Goal: Task Accomplishment & Management: Complete application form

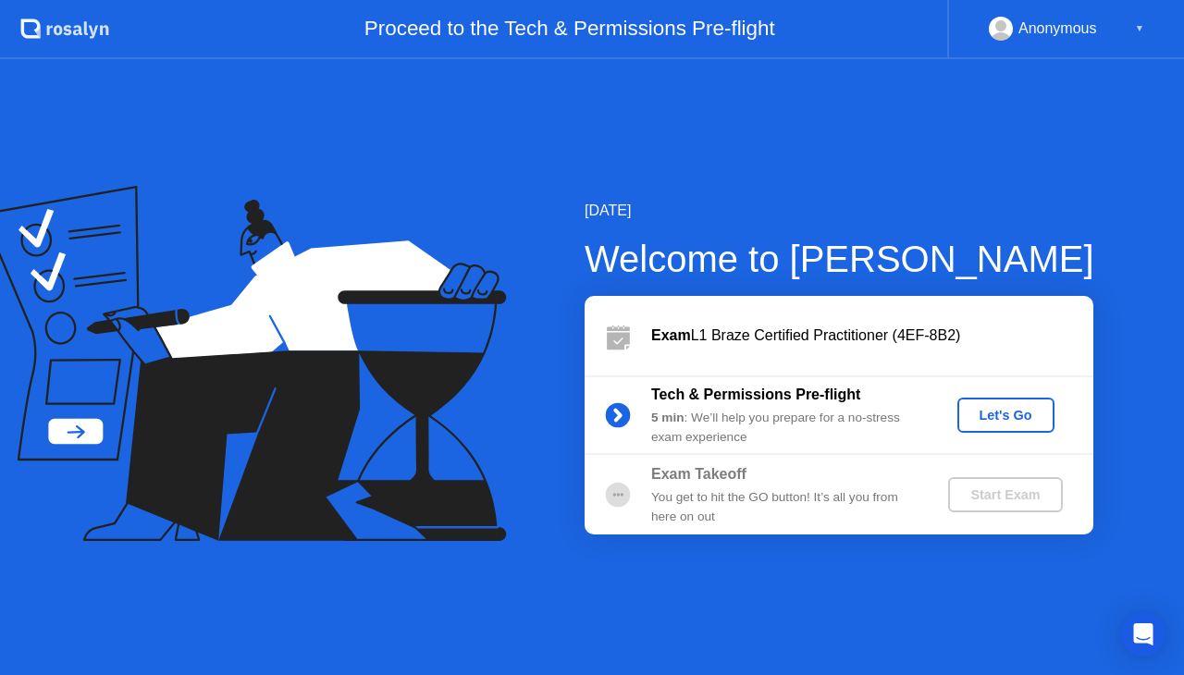
click at [1010, 416] on div "Let's Go" at bounding box center [1006, 415] width 82 height 15
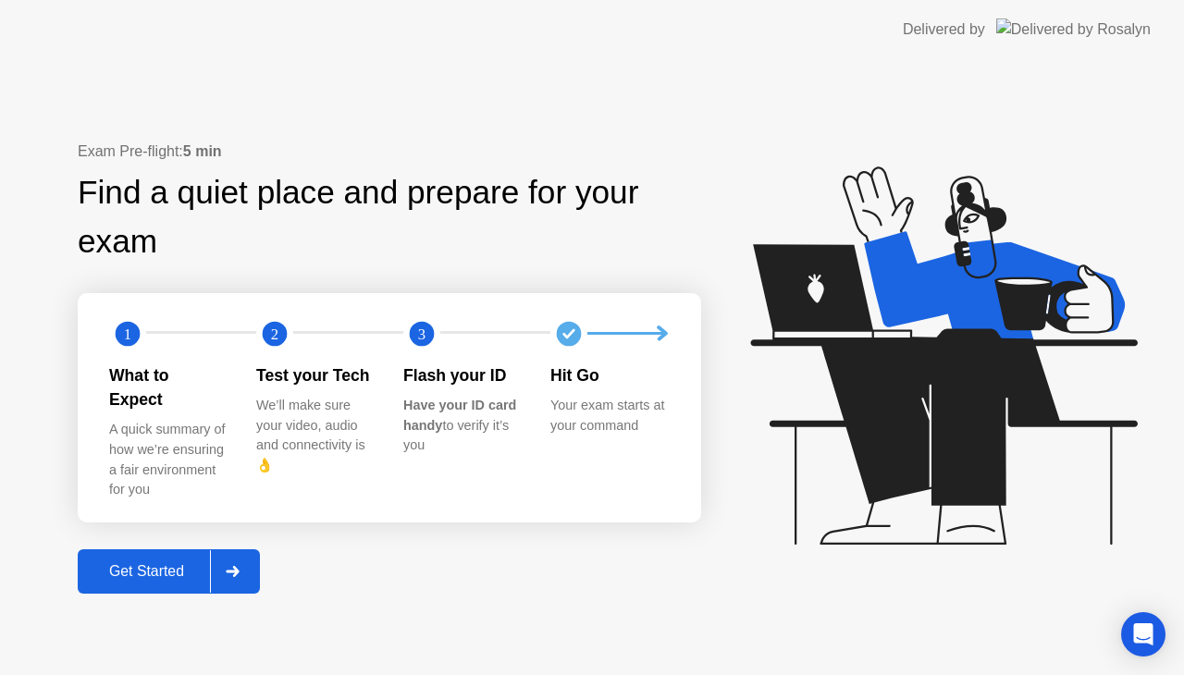
click at [166, 563] on div "Get Started" at bounding box center [146, 571] width 127 height 17
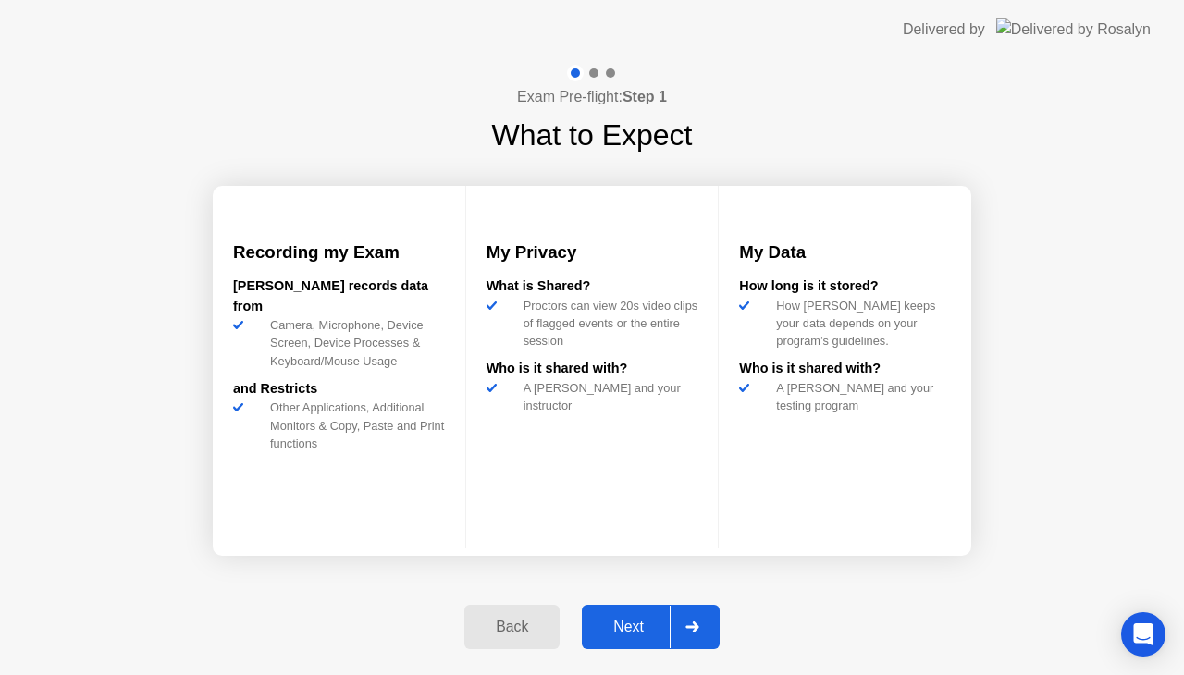
click at [607, 631] on div "Next" at bounding box center [628, 627] width 82 height 17
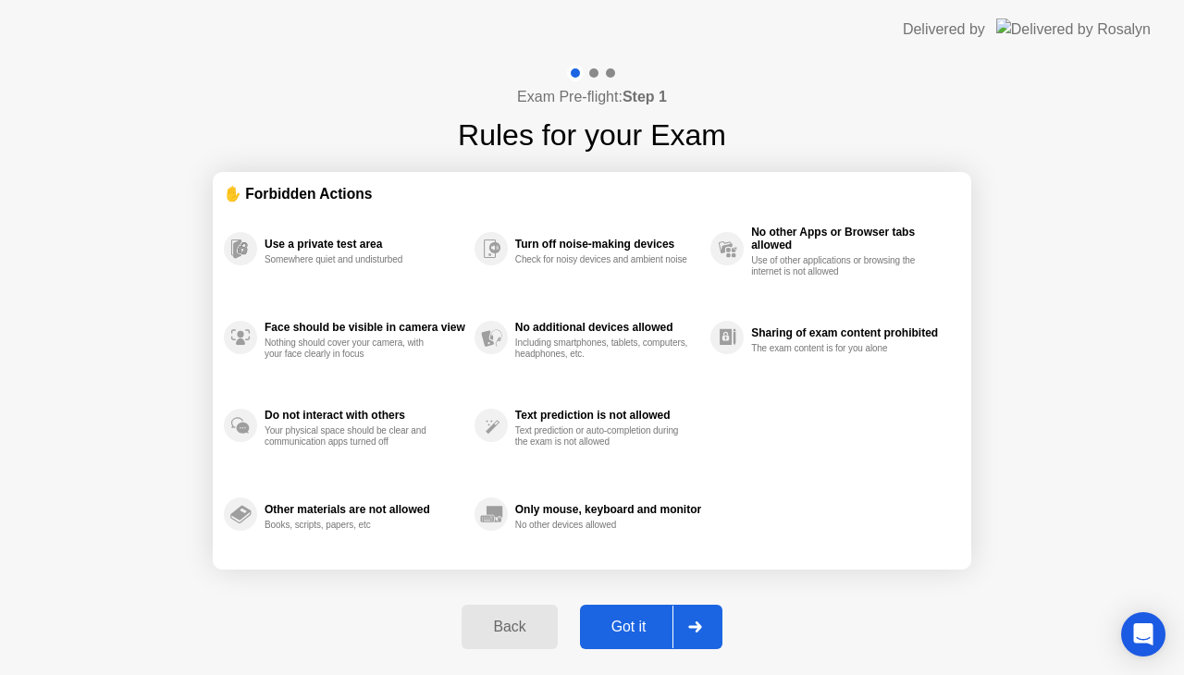
click at [607, 631] on div "Got it" at bounding box center [628, 627] width 87 height 17
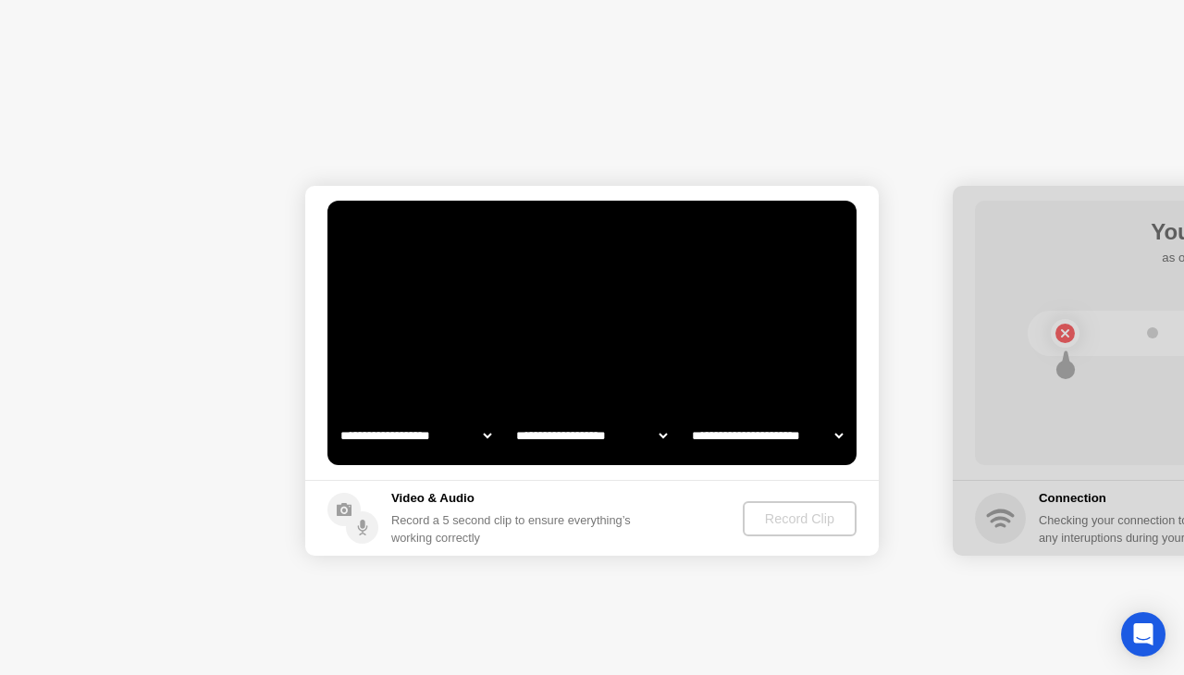
select select "**********"
select select "*******"
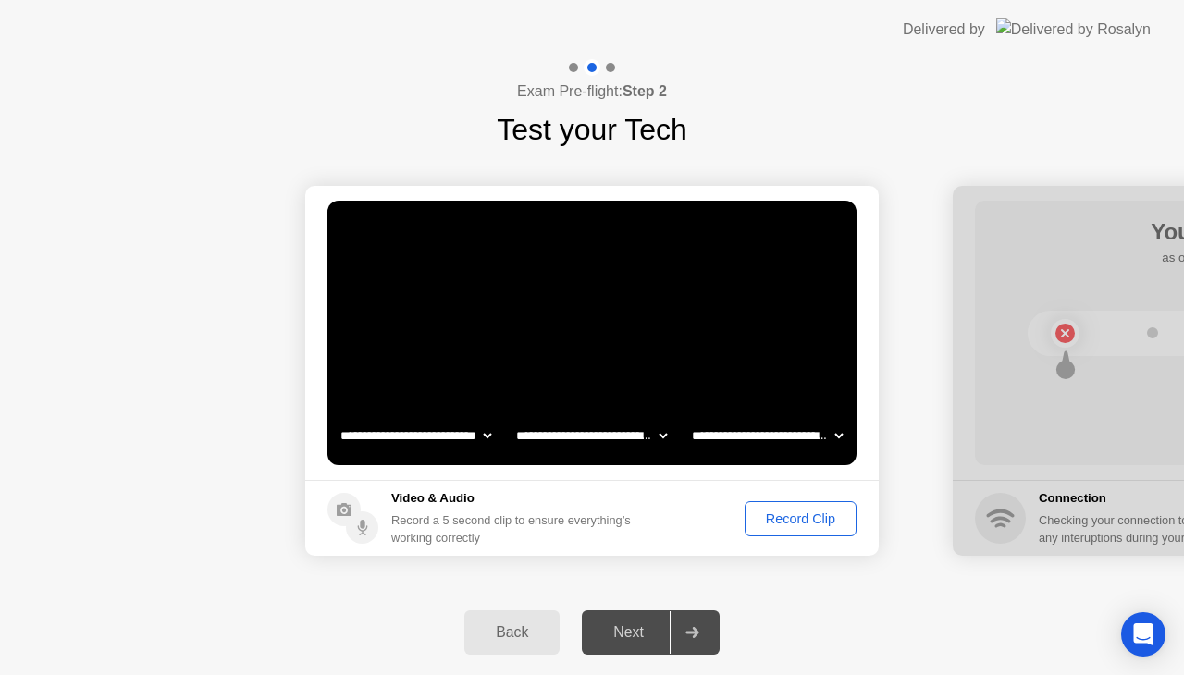
click at [823, 520] on div "Record Clip" at bounding box center [800, 518] width 99 height 15
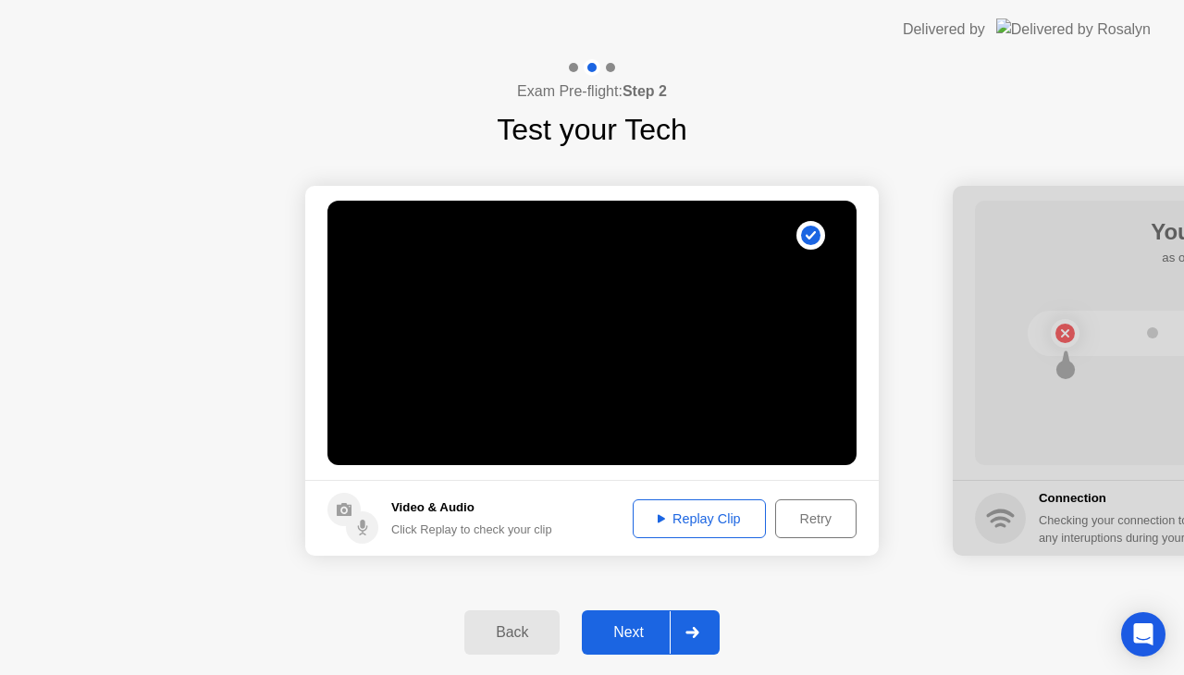
click at [728, 516] on div "Replay Clip" at bounding box center [699, 518] width 120 height 15
click at [712, 518] on div "Replay Clip" at bounding box center [699, 518] width 120 height 15
click at [625, 637] on div "Next" at bounding box center [628, 632] width 82 height 17
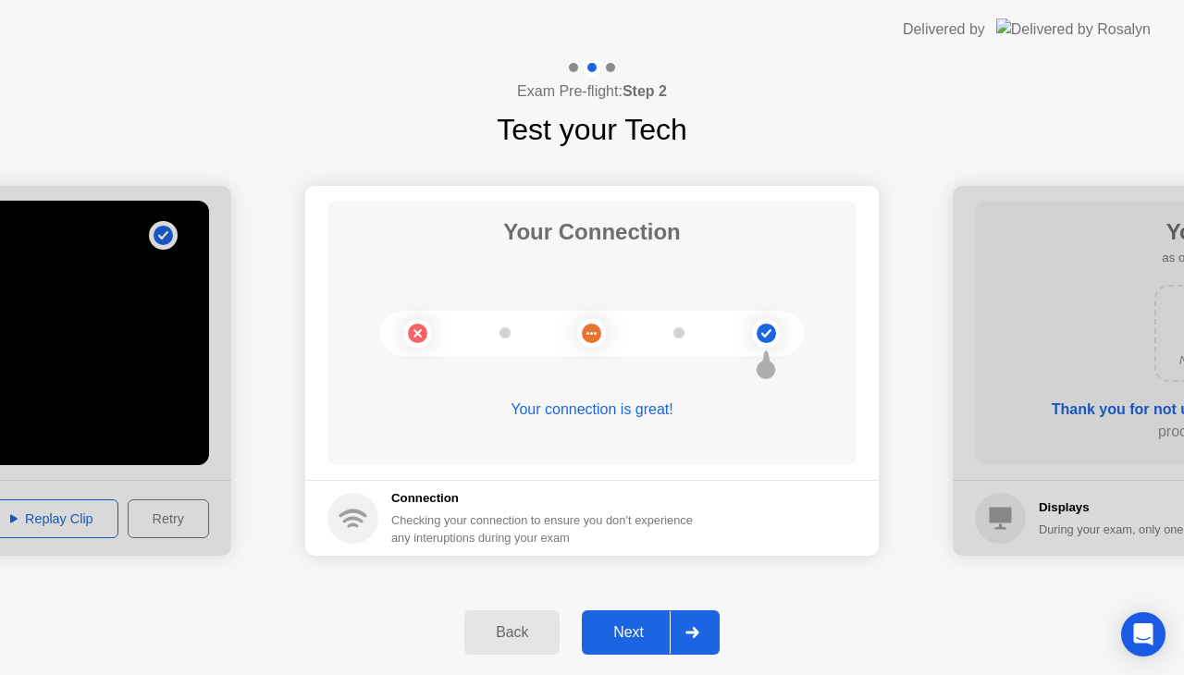
click at [622, 630] on div "Next" at bounding box center [628, 632] width 82 height 17
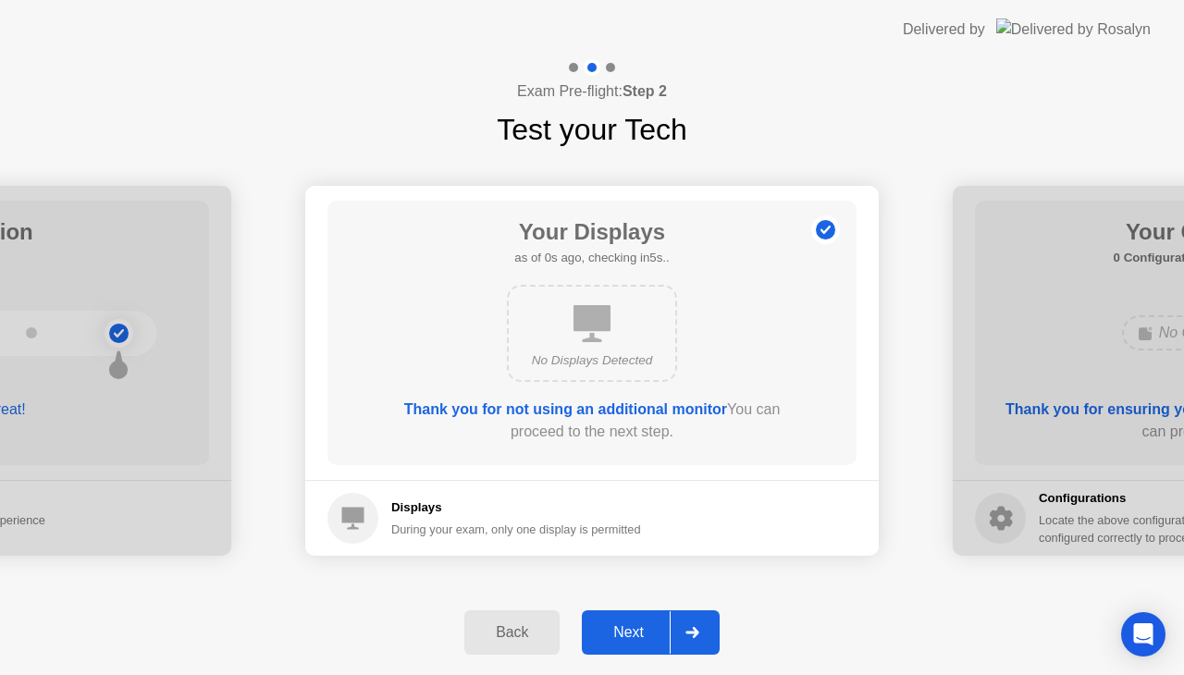
click at [622, 630] on div "Next" at bounding box center [628, 632] width 82 height 17
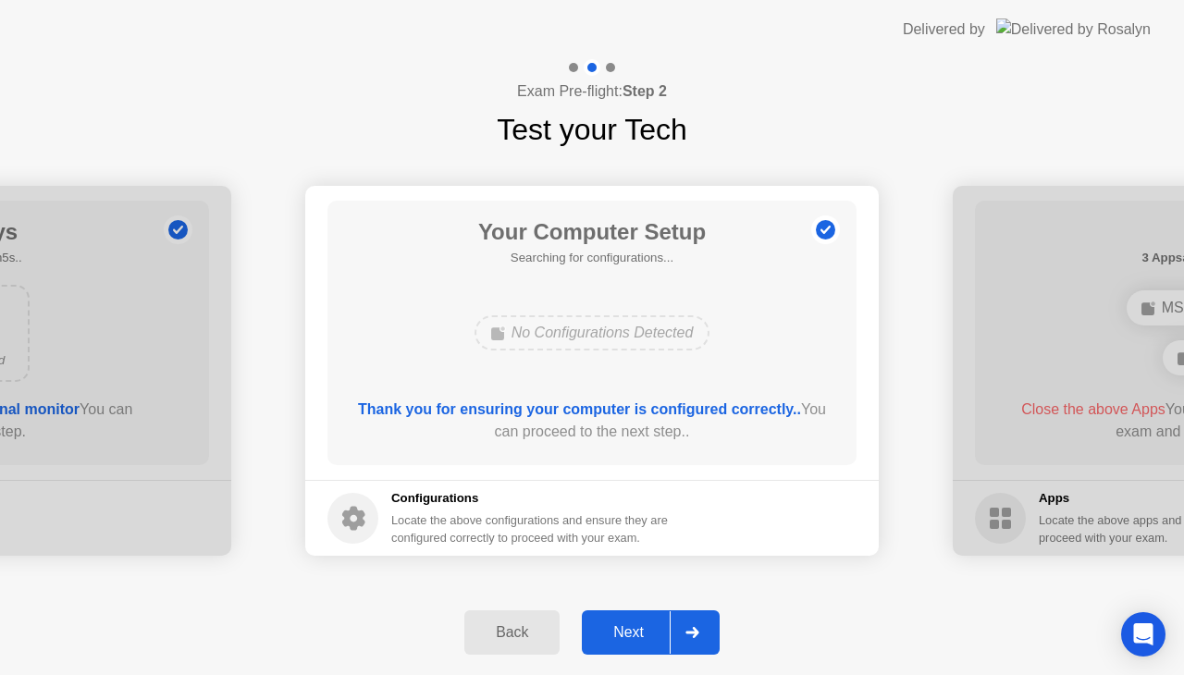
click at [624, 630] on div "Next" at bounding box center [628, 632] width 82 height 17
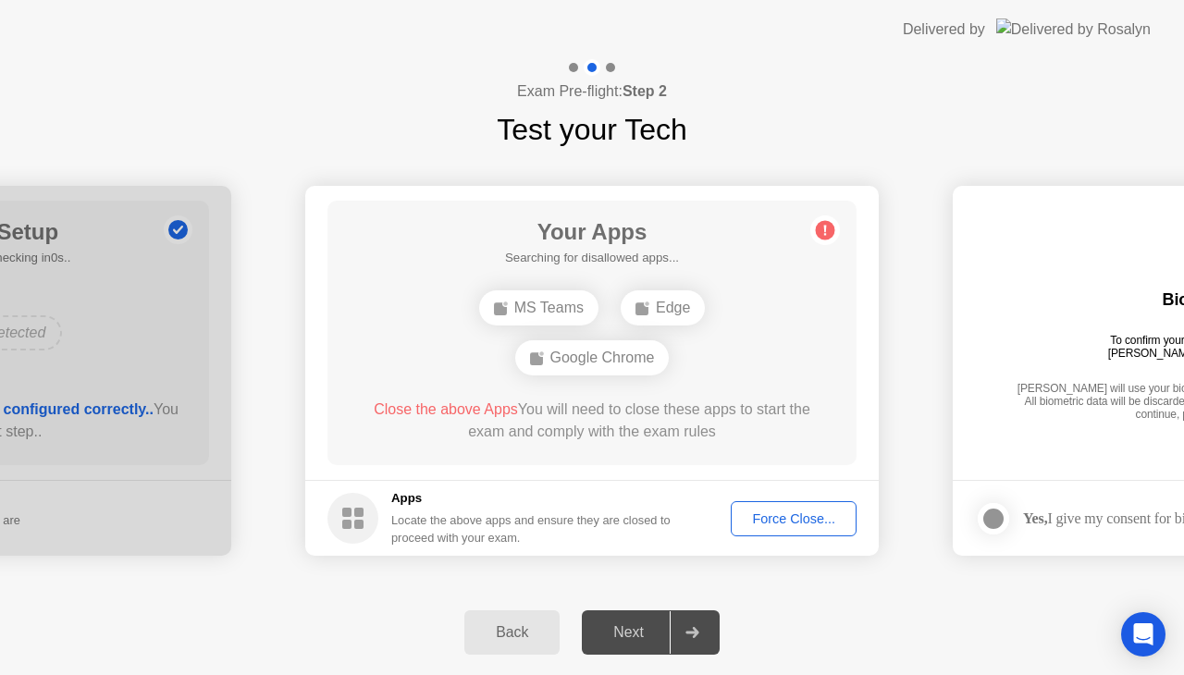
click at [803, 511] on div "Force Close..." at bounding box center [793, 518] width 113 height 15
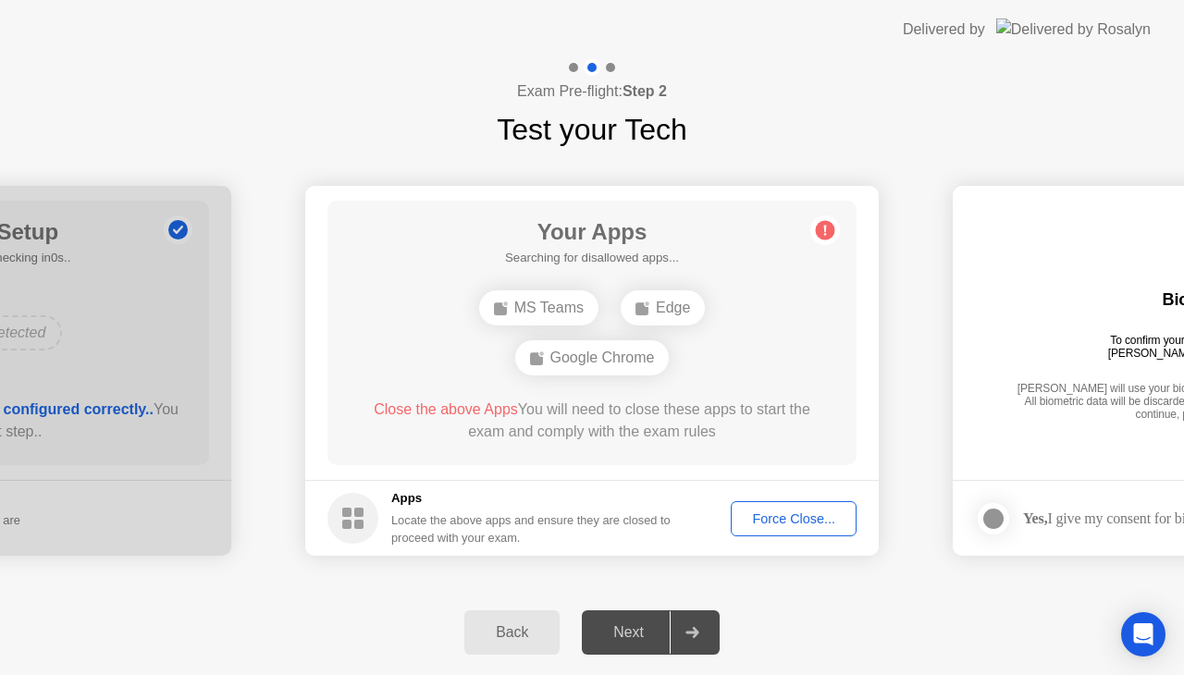
click at [786, 520] on div "Force Close..." at bounding box center [793, 518] width 113 height 15
click at [838, 108] on div "Exam Pre-flight: Step 2 Test your Tech" at bounding box center [592, 105] width 1184 height 92
click at [842, 91] on div "Exam Pre-flight: Step 2 Test your Tech" at bounding box center [592, 105] width 1184 height 92
click at [775, 518] on div "Force Close..." at bounding box center [793, 518] width 113 height 15
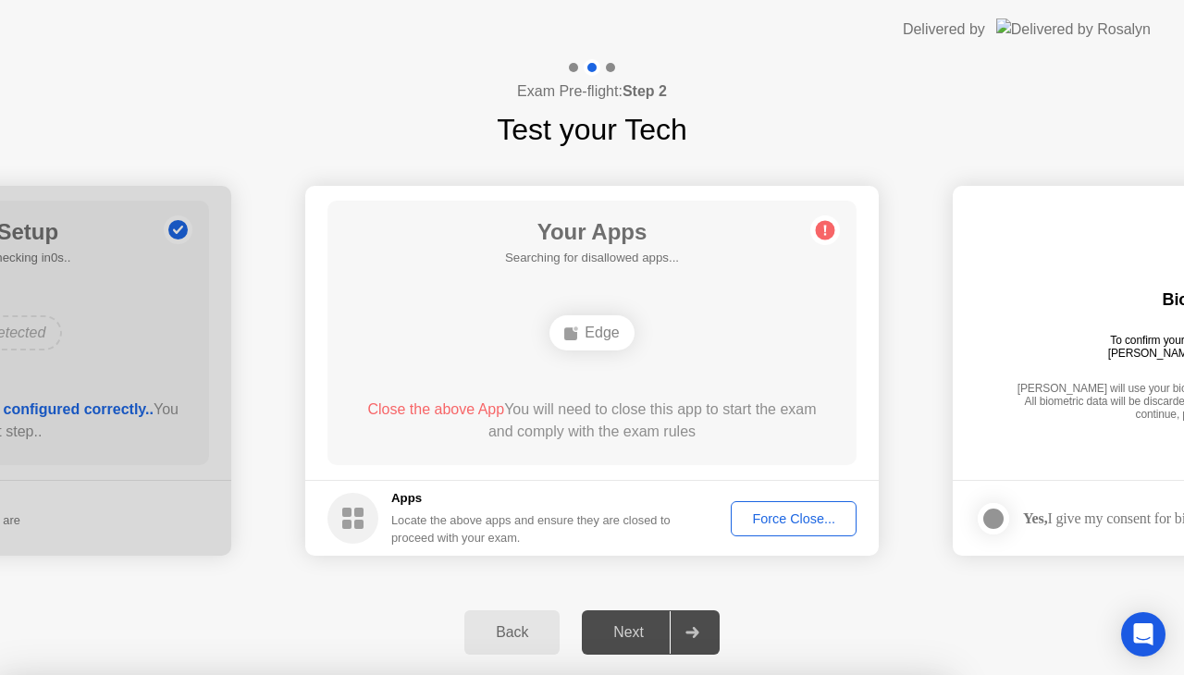
click at [759, 514] on div "Force Close..." at bounding box center [793, 518] width 113 height 15
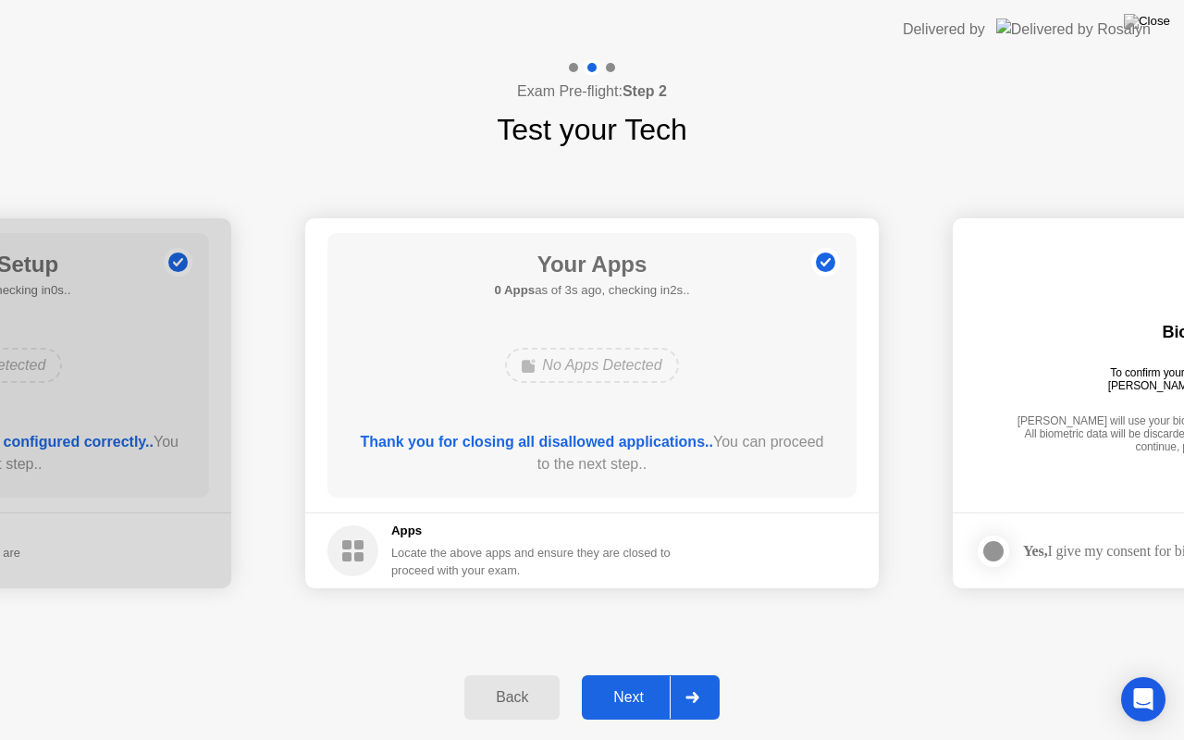
click at [637, 674] on div "Next" at bounding box center [628, 697] width 82 height 17
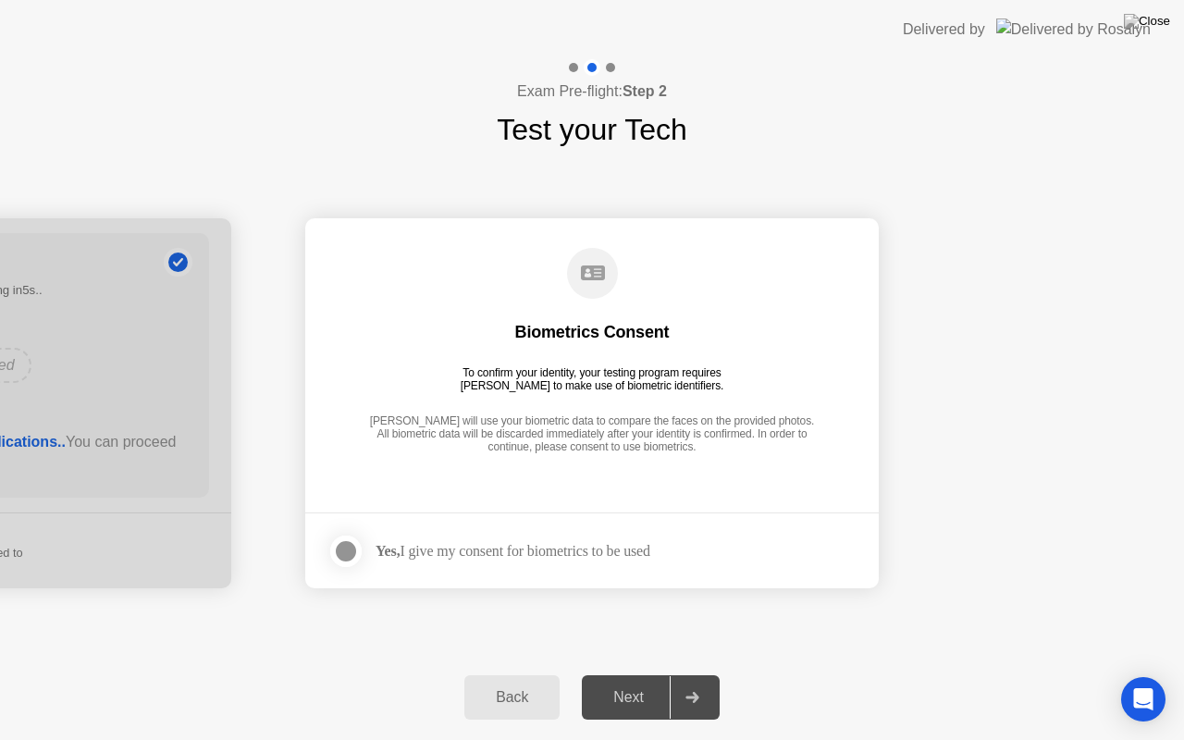
click at [351, 549] on div at bounding box center [346, 551] width 22 height 22
click at [631, 674] on div "Next" at bounding box center [628, 697] width 82 height 17
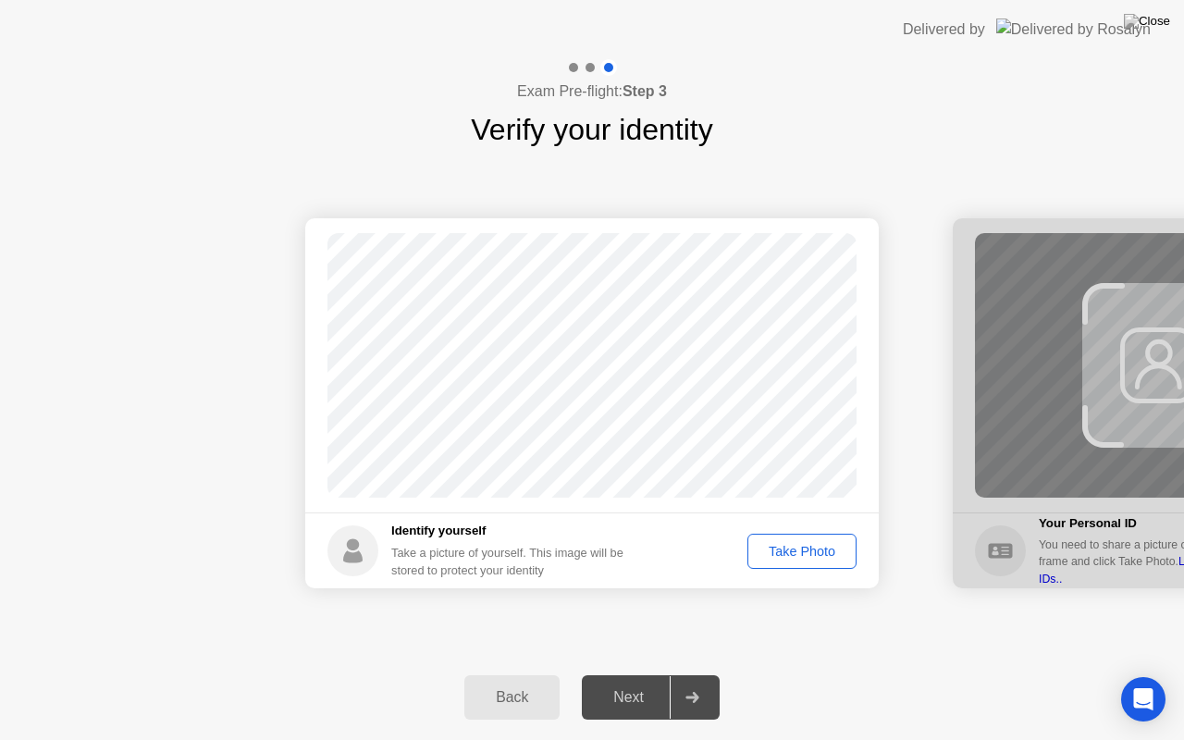
click at [770, 545] on div "Take Photo" at bounding box center [802, 551] width 96 height 15
click at [628, 674] on div "Next" at bounding box center [628, 697] width 82 height 17
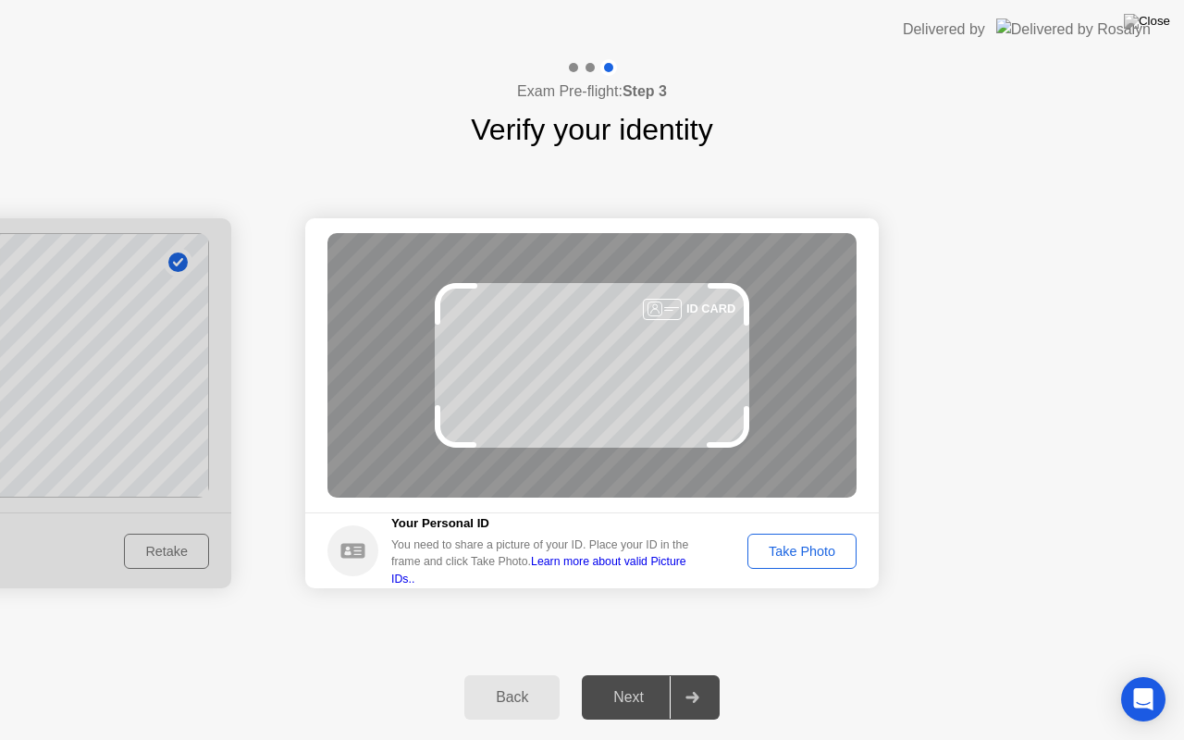
click at [548, 348] on div "ID CARD" at bounding box center [591, 365] width 529 height 265
click at [634, 571] on link "Learn more about valid Picture IDs.." at bounding box center [538, 570] width 295 height 30
click at [1160, 24] on img at bounding box center [1147, 21] width 46 height 15
